Goal: Task Accomplishment & Management: Manage account settings

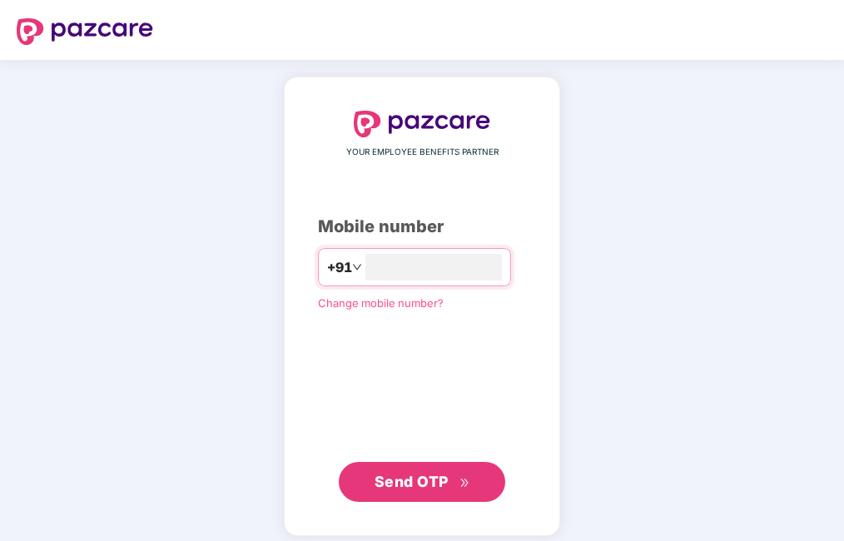
click at [421, 487] on span "Send OTP" at bounding box center [412, 481] width 74 height 17
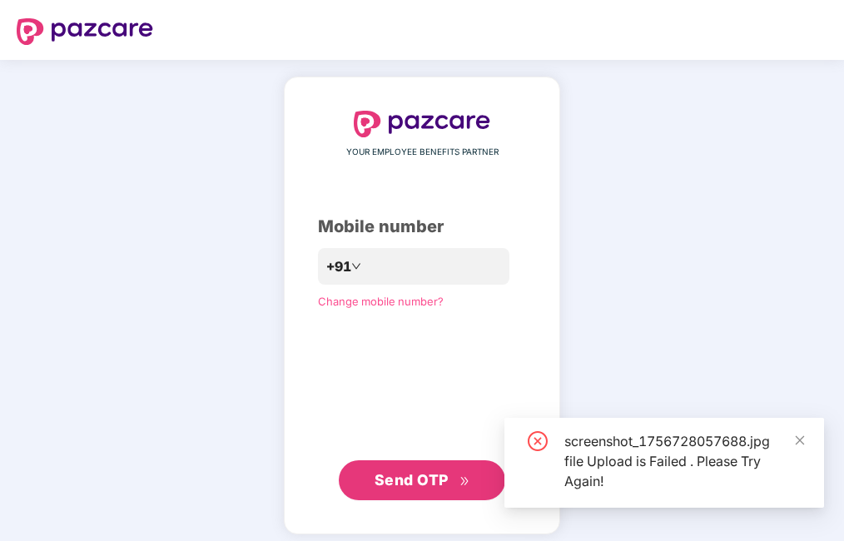
click at [811, 437] on div "screenshot_1756728057688.jpg file Upload is Failed . Please Try Again!" at bounding box center [665, 463] width 320 height 90
click at [796, 440] on icon "close" at bounding box center [800, 441] width 12 height 12
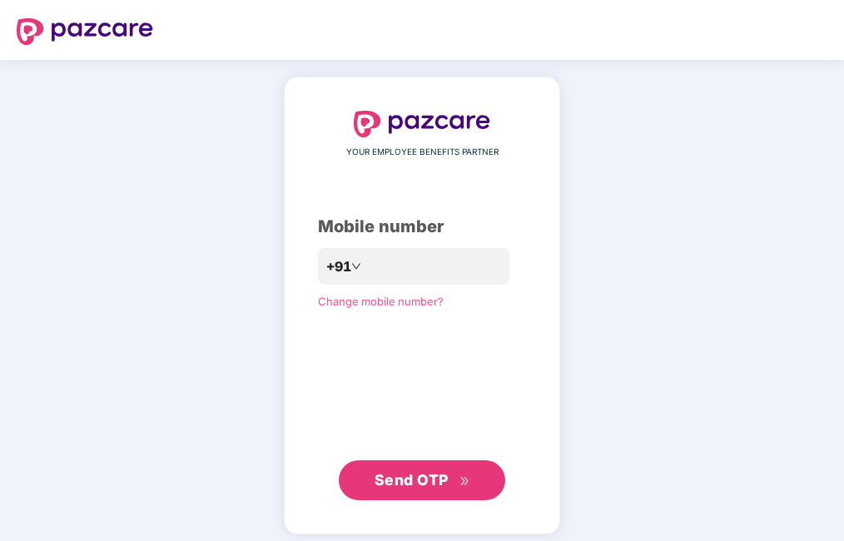
click at [413, 486] on span "Send OTP" at bounding box center [412, 479] width 74 height 17
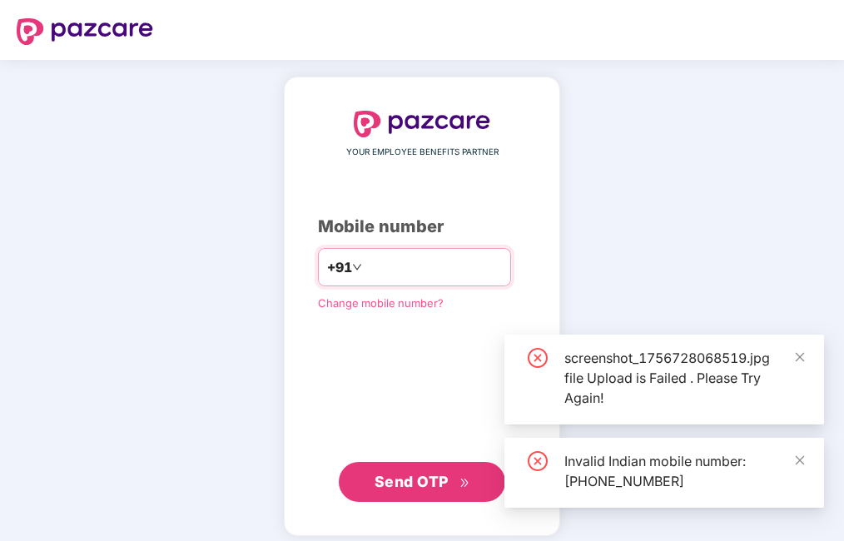
drag, startPoint x: 460, startPoint y: 268, endPoint x: 217, endPoint y: 266, distance: 242.3
click at [217, 266] on div "**********" at bounding box center [422, 306] width 844 height 493
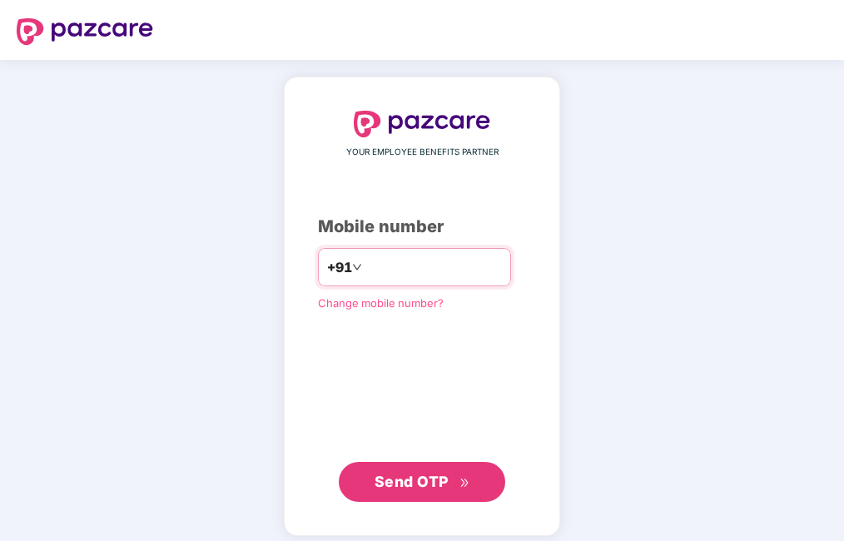
type input "**********"
click at [435, 484] on span "Send OTP" at bounding box center [412, 481] width 74 height 17
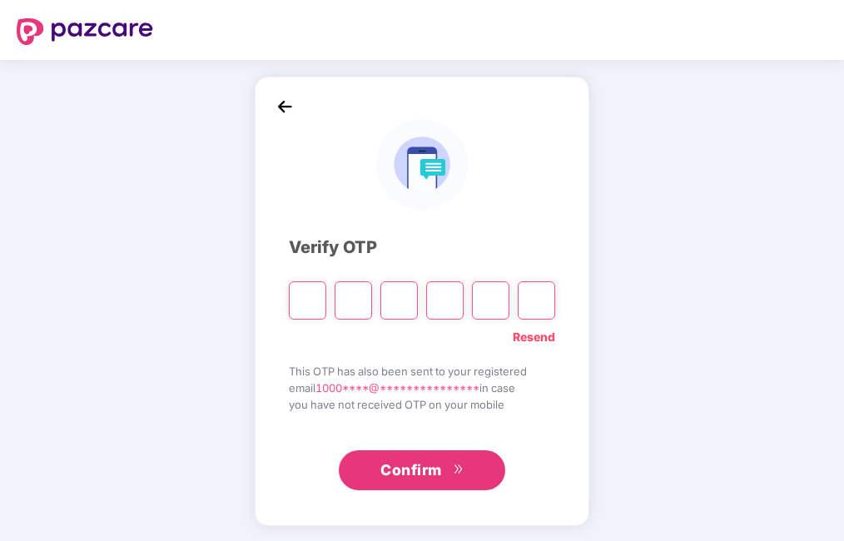
type input "*"
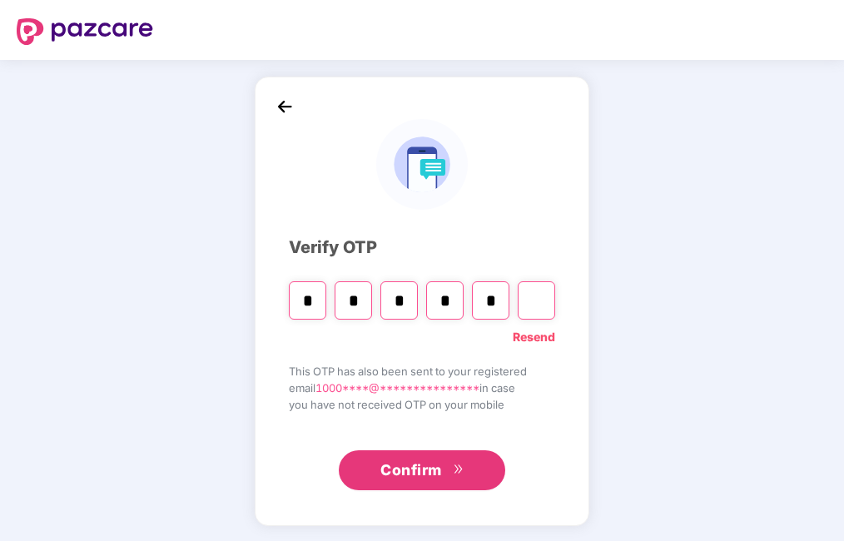
type input "*"
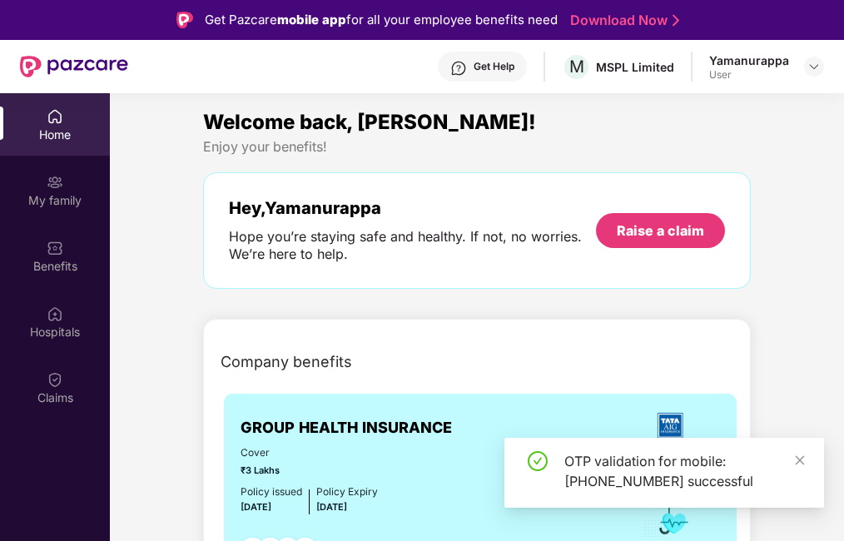
click at [718, 77] on div "User" at bounding box center [749, 74] width 80 height 13
click at [663, 72] on div "MSPL Limited" at bounding box center [635, 67] width 78 height 16
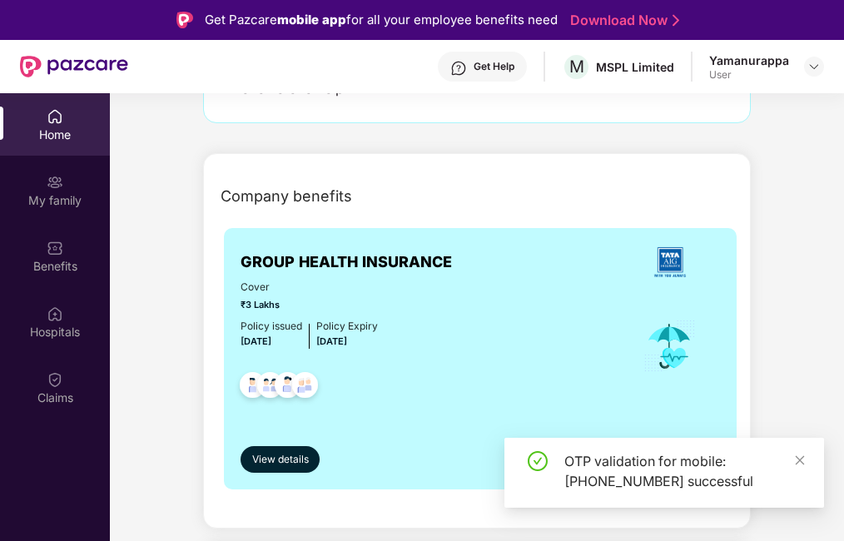
scroll to position [167, 0]
click at [794, 455] on div "OTP validation for mobile: [PHONE_NUMBER] successful" at bounding box center [685, 471] width 240 height 40
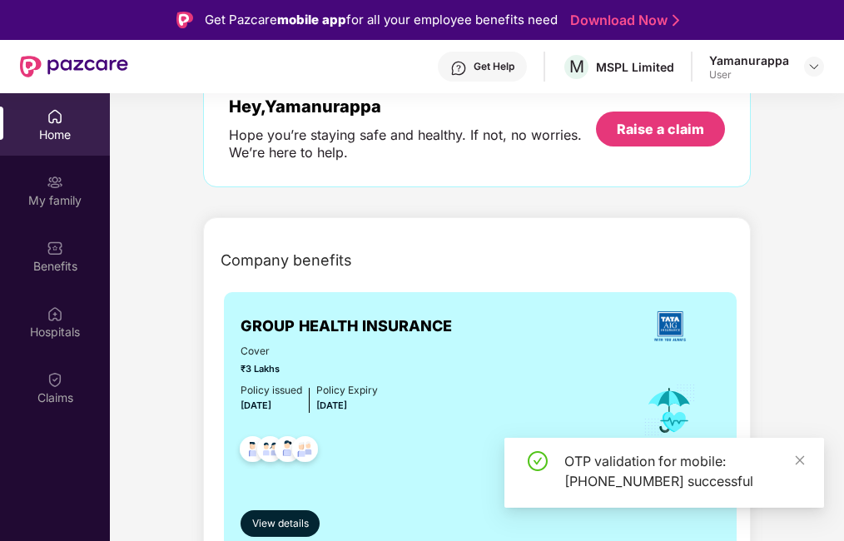
scroll to position [0, 0]
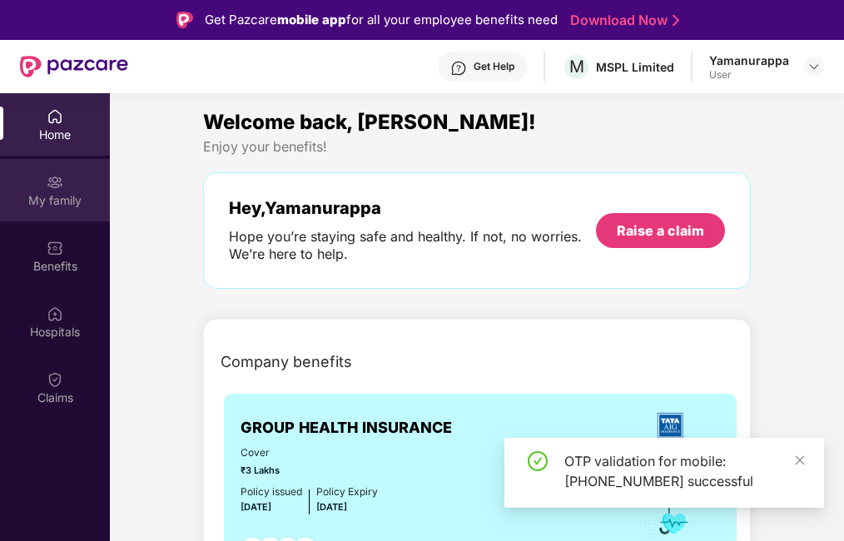
click at [47, 177] on img at bounding box center [55, 182] width 17 height 17
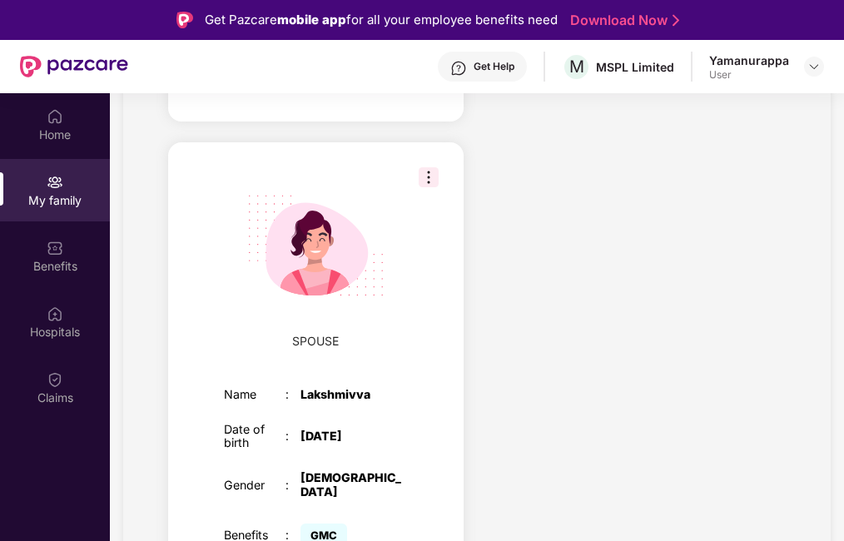
scroll to position [833, 0]
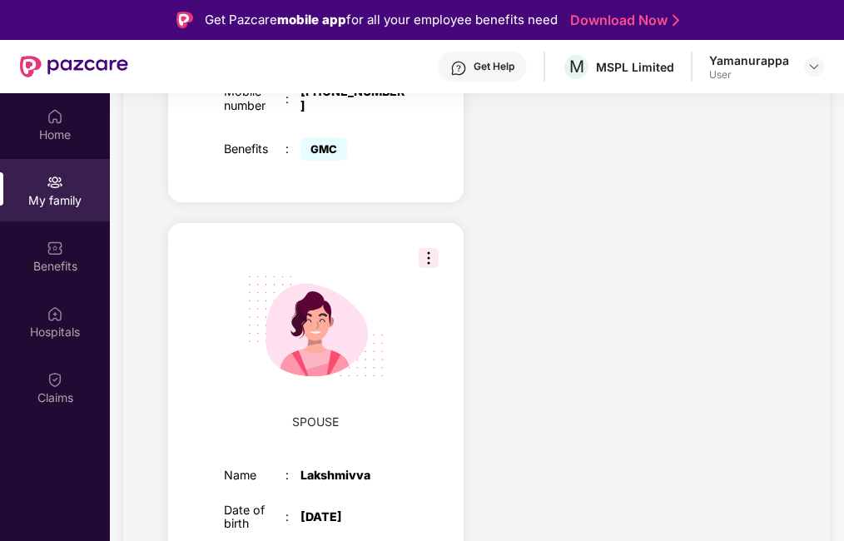
click at [428, 248] on img at bounding box center [429, 258] width 20 height 20
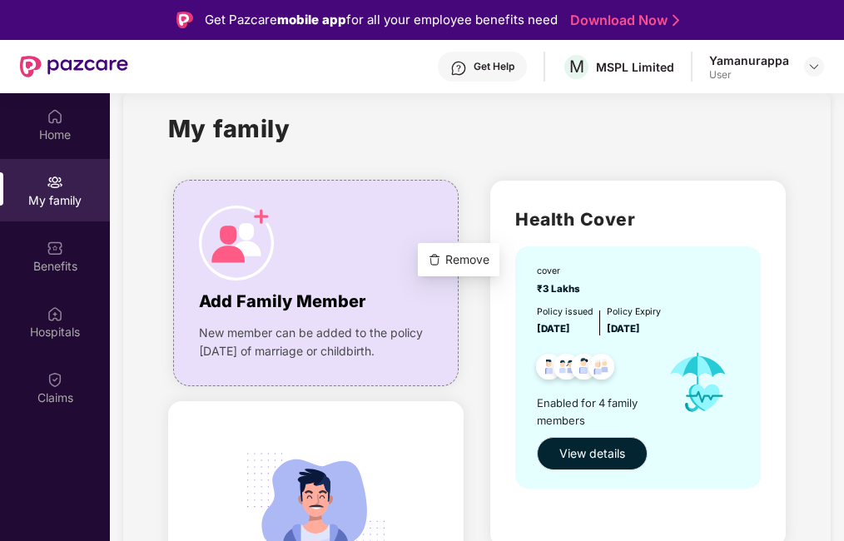
scroll to position [0, 0]
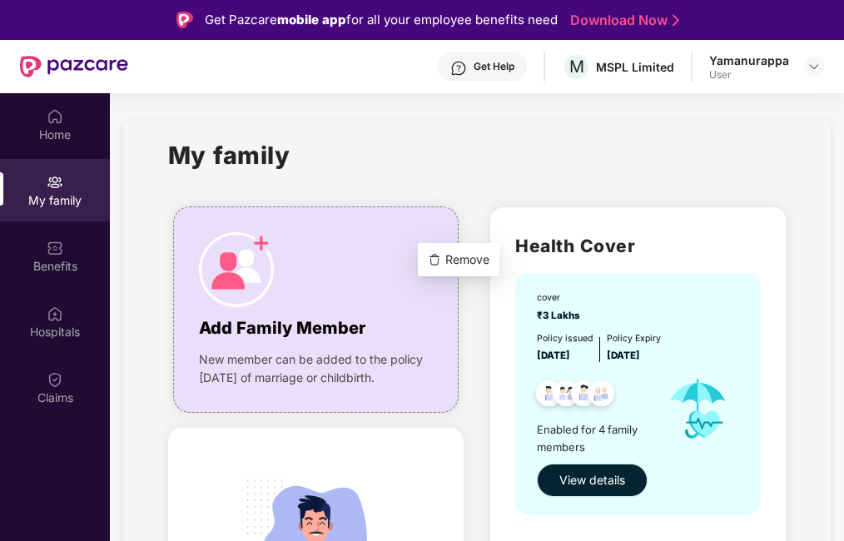
click at [570, 484] on span "View details" at bounding box center [593, 480] width 66 height 18
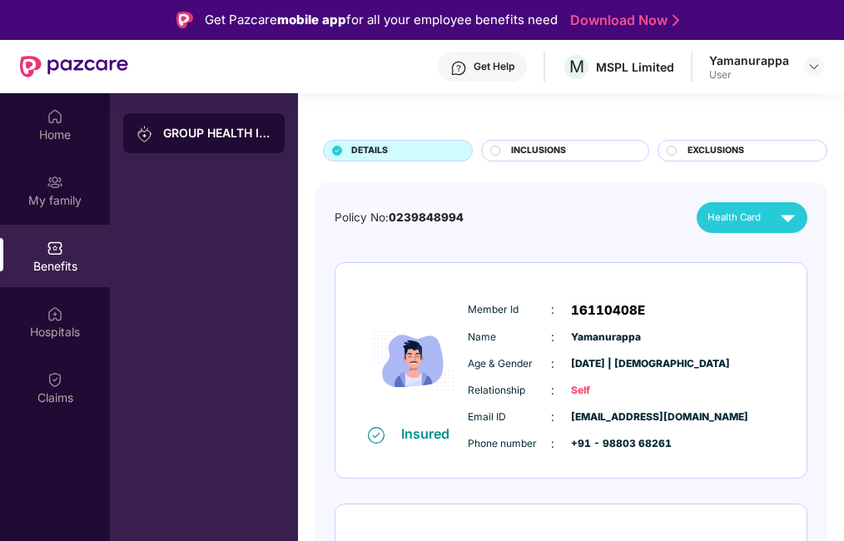
scroll to position [167, 0]
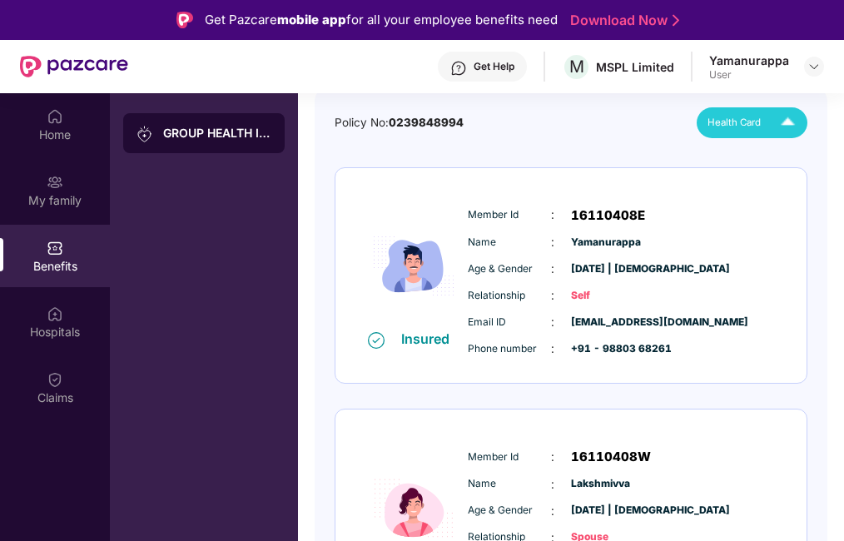
click at [791, 121] on img at bounding box center [788, 122] width 29 height 29
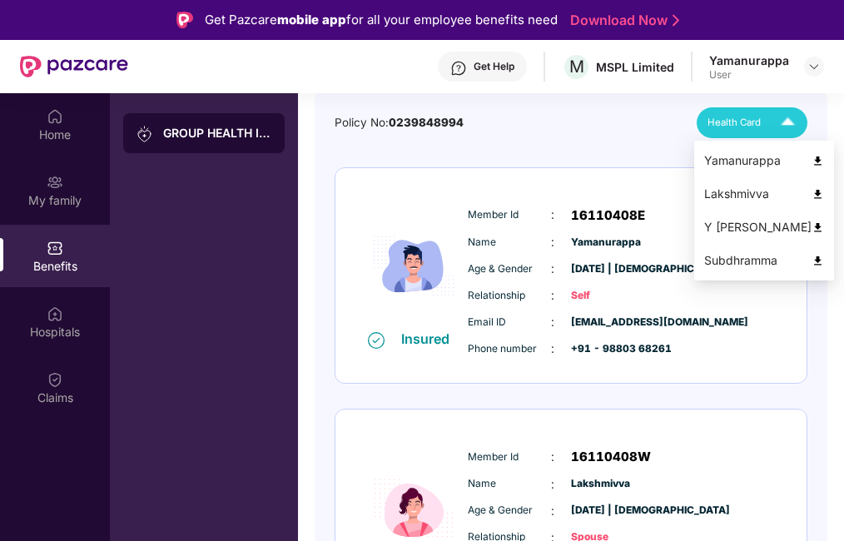
click at [812, 192] on img at bounding box center [818, 194] width 12 height 12
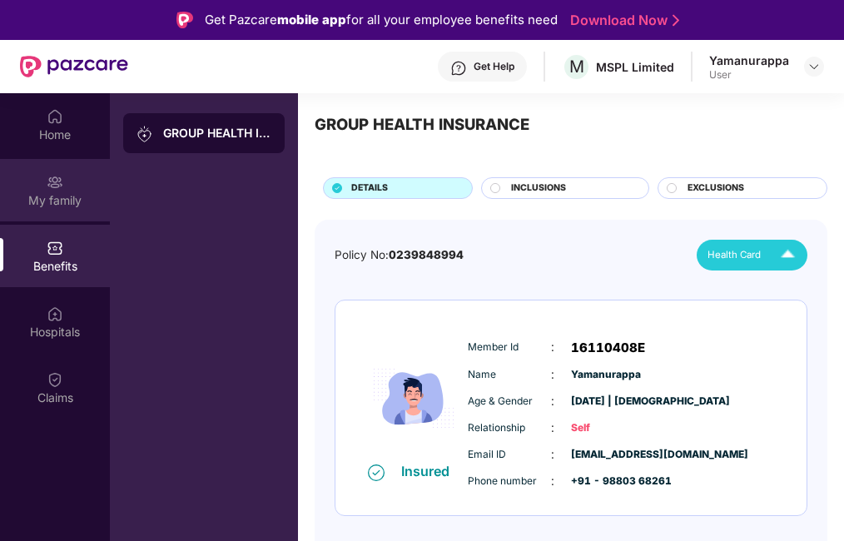
scroll to position [0, 0]
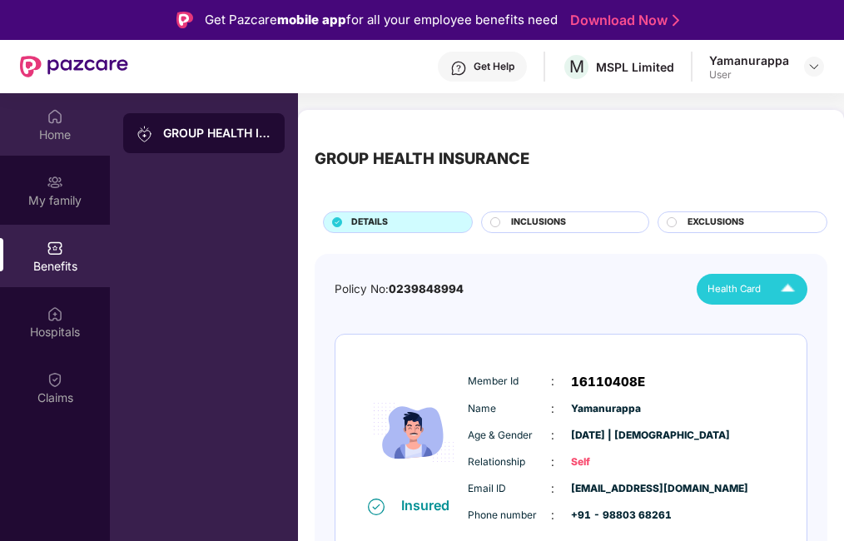
click at [45, 132] on div "Home" at bounding box center [55, 135] width 110 height 17
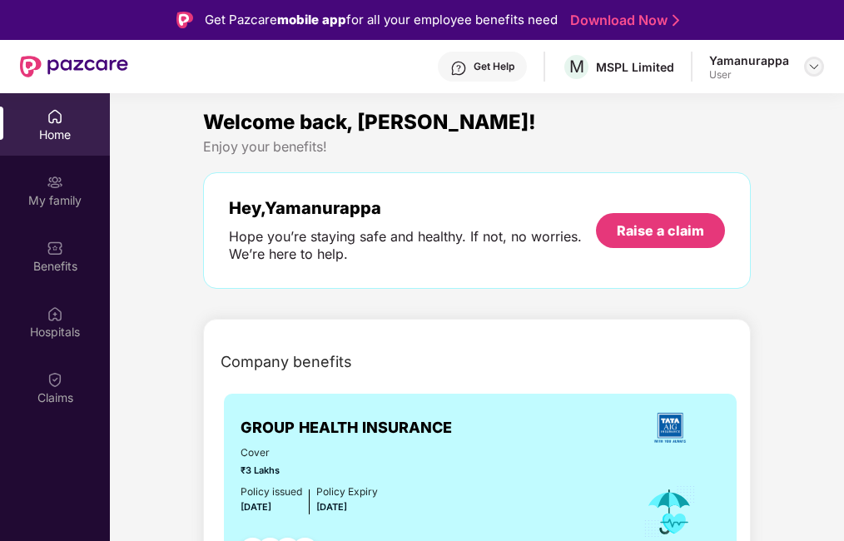
click at [819, 58] on div at bounding box center [814, 67] width 20 height 20
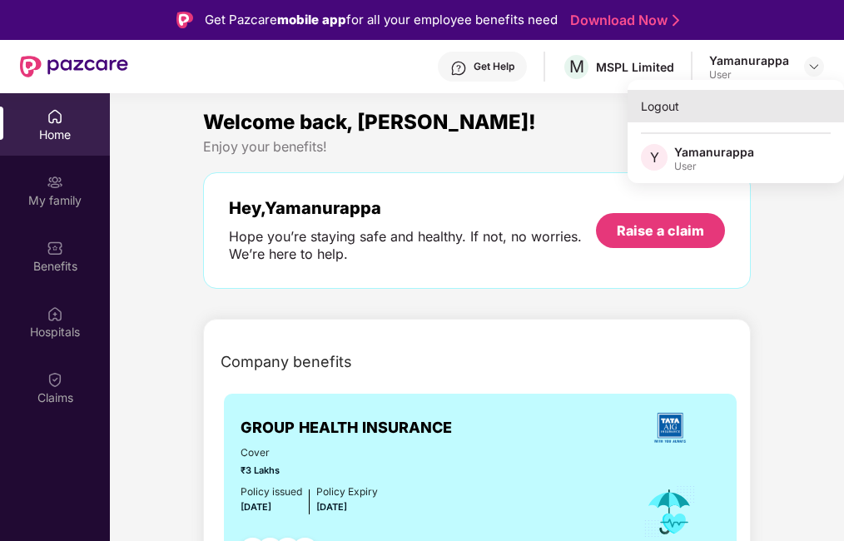
click at [659, 107] on div "Logout" at bounding box center [736, 106] width 216 height 32
